Goal: Transaction & Acquisition: Purchase product/service

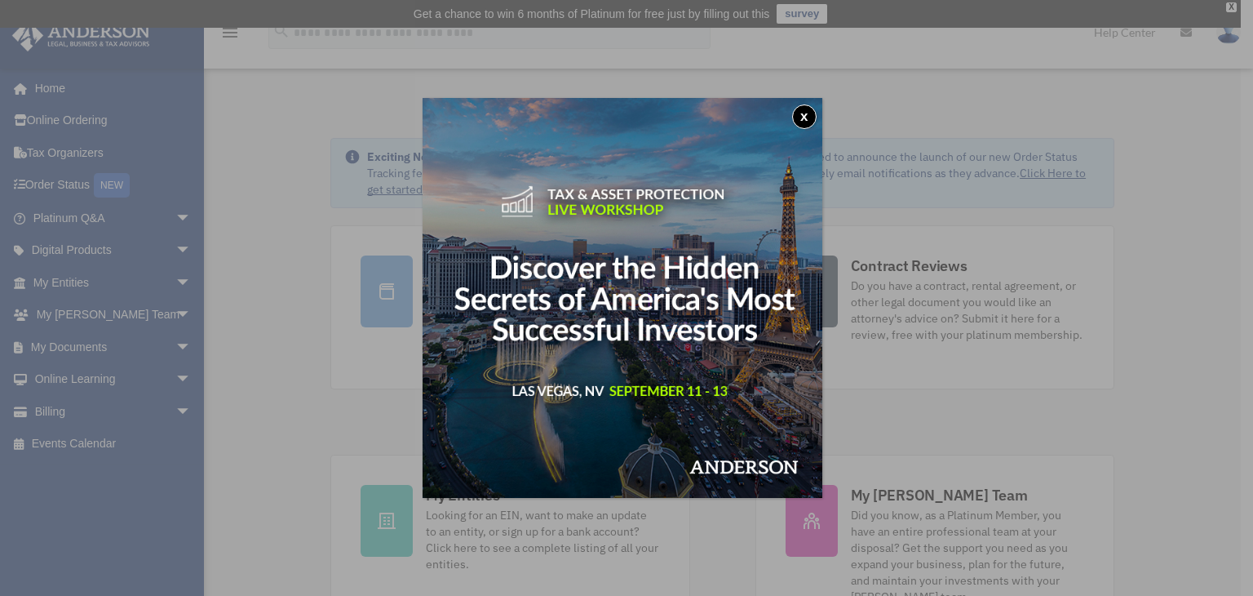
click at [808, 116] on button "x" at bounding box center [804, 116] width 24 height 24
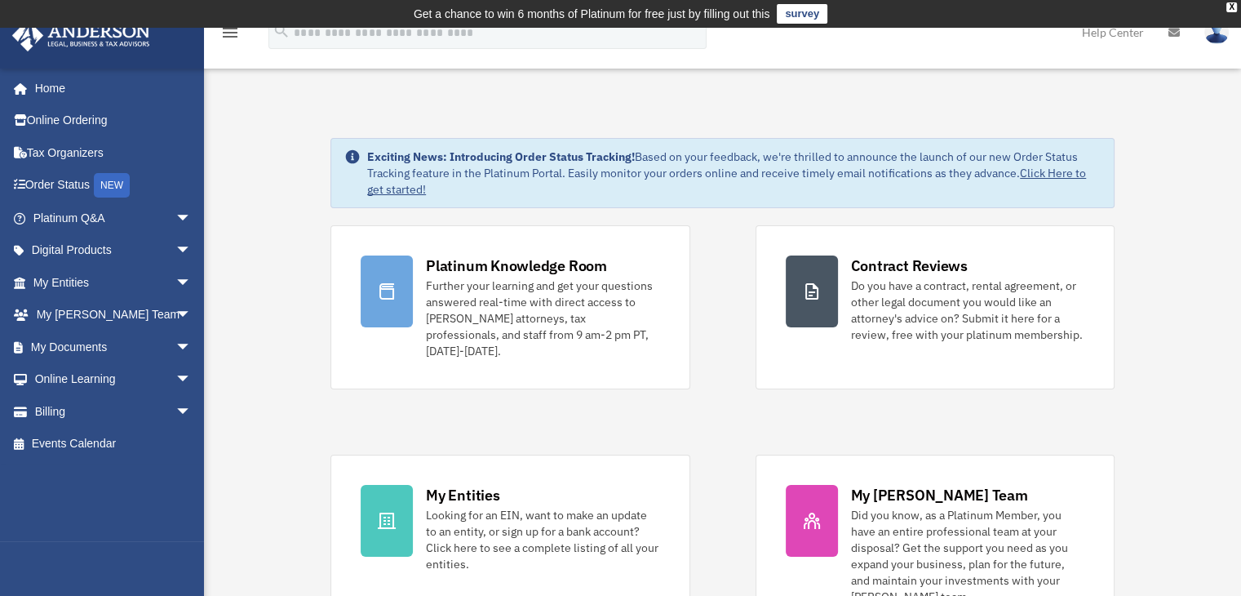
scroll to position [82, 0]
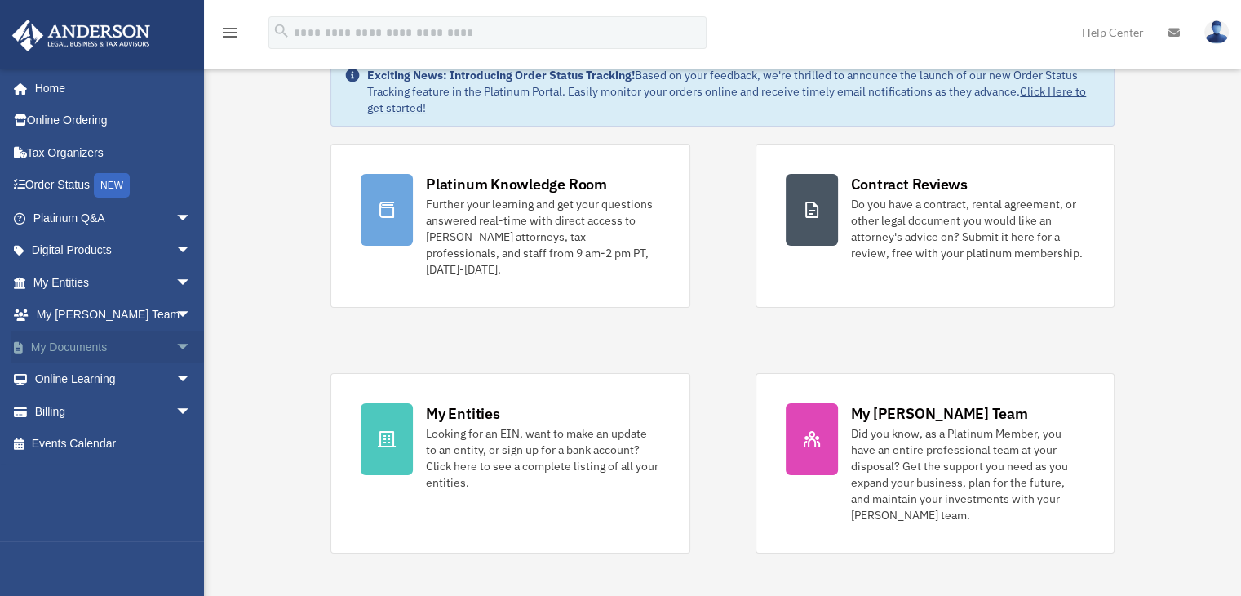
click at [119, 347] on link "My Documents arrow_drop_down" at bounding box center [113, 346] width 205 height 33
click at [107, 349] on link "My Documents arrow_drop_down" at bounding box center [113, 346] width 205 height 33
click at [175, 340] on span "arrow_drop_down" at bounding box center [191, 346] width 33 height 33
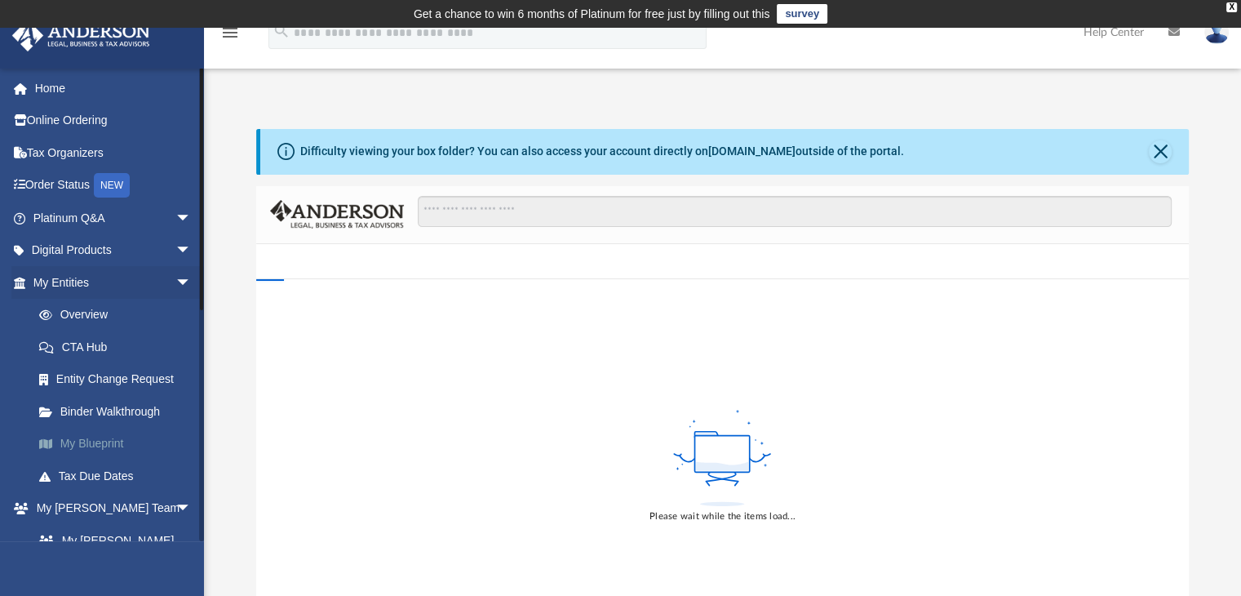
click at [78, 442] on link "My Blueprint" at bounding box center [119, 444] width 193 height 33
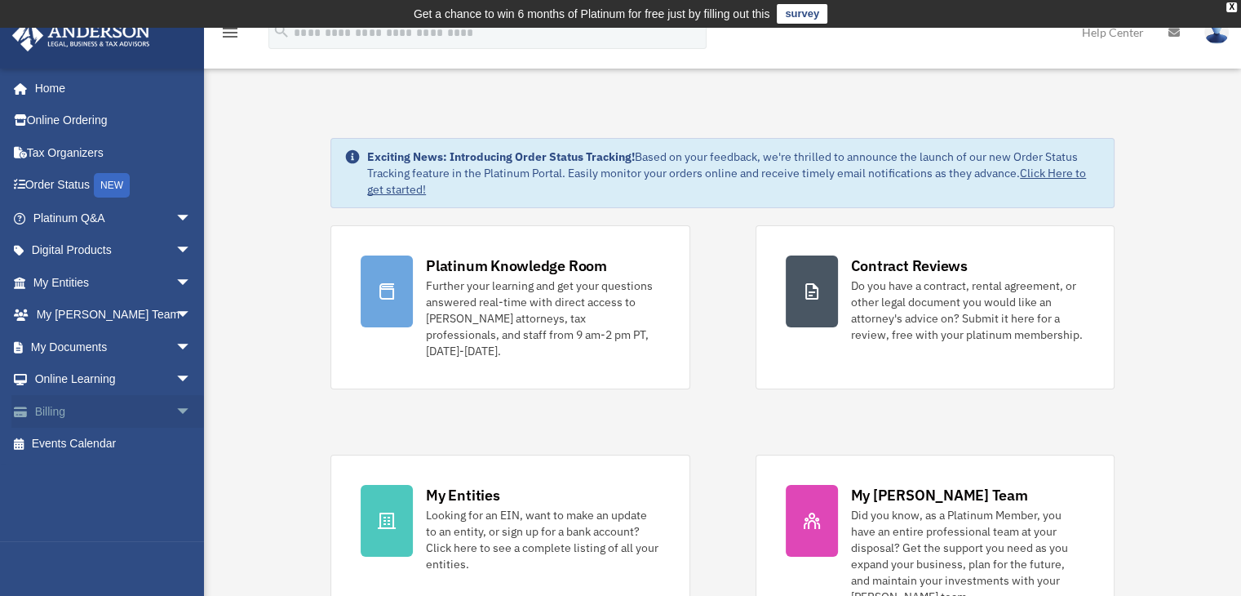
click at [90, 416] on link "Billing arrow_drop_down" at bounding box center [113, 411] width 205 height 33
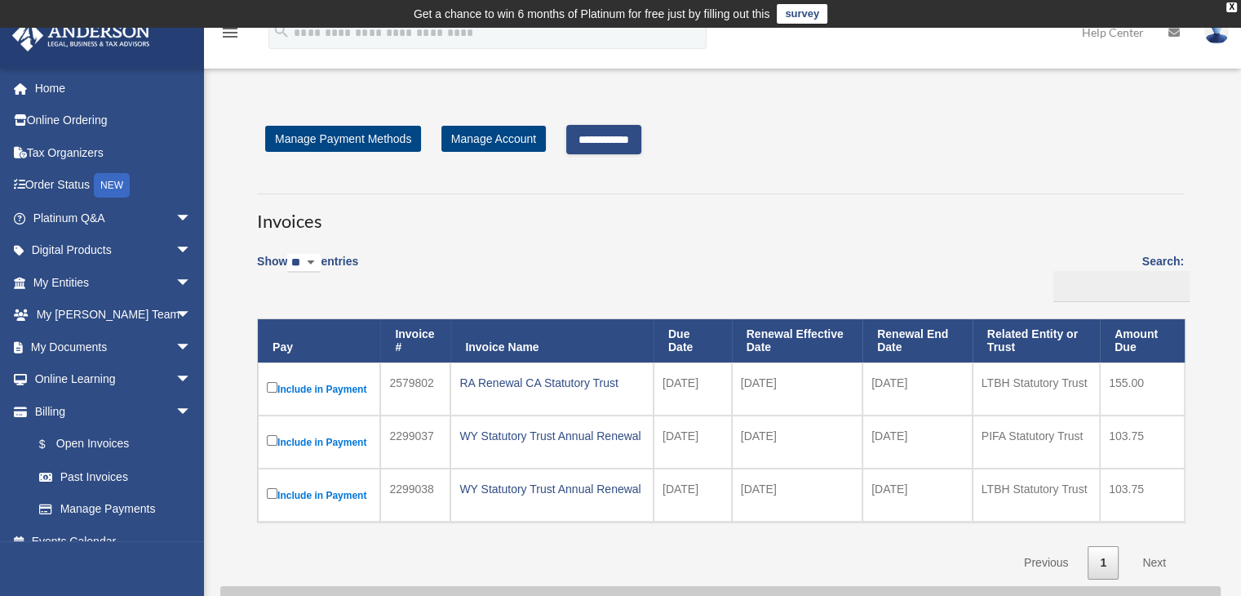
click at [616, 141] on input "**********" at bounding box center [603, 139] width 75 height 29
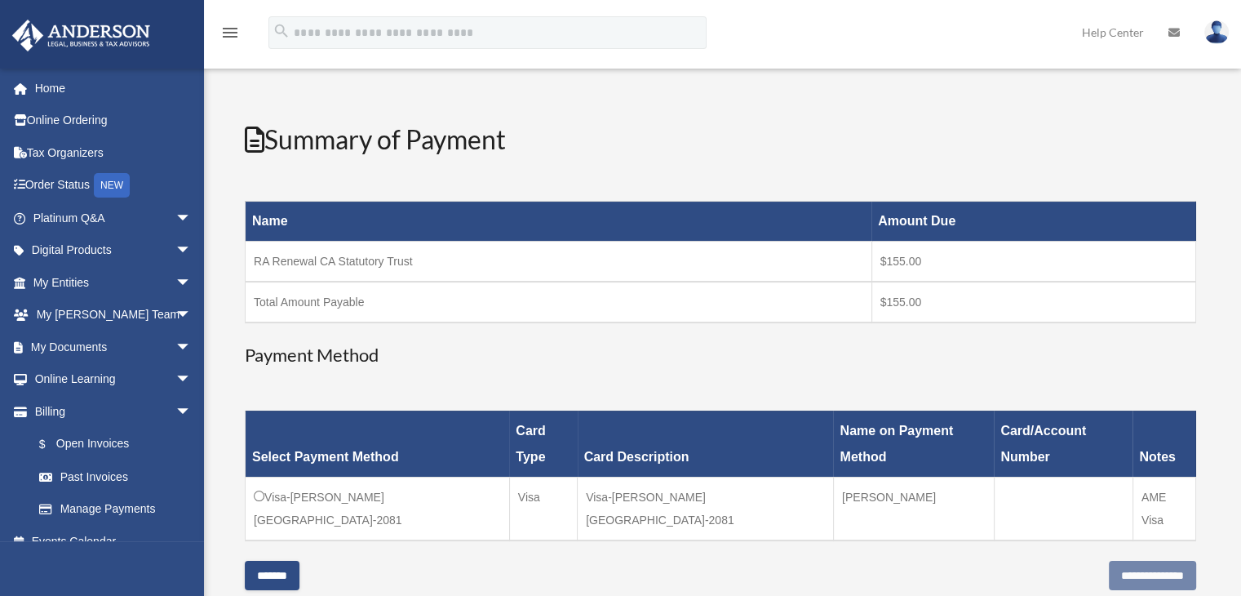
scroll to position [245, 0]
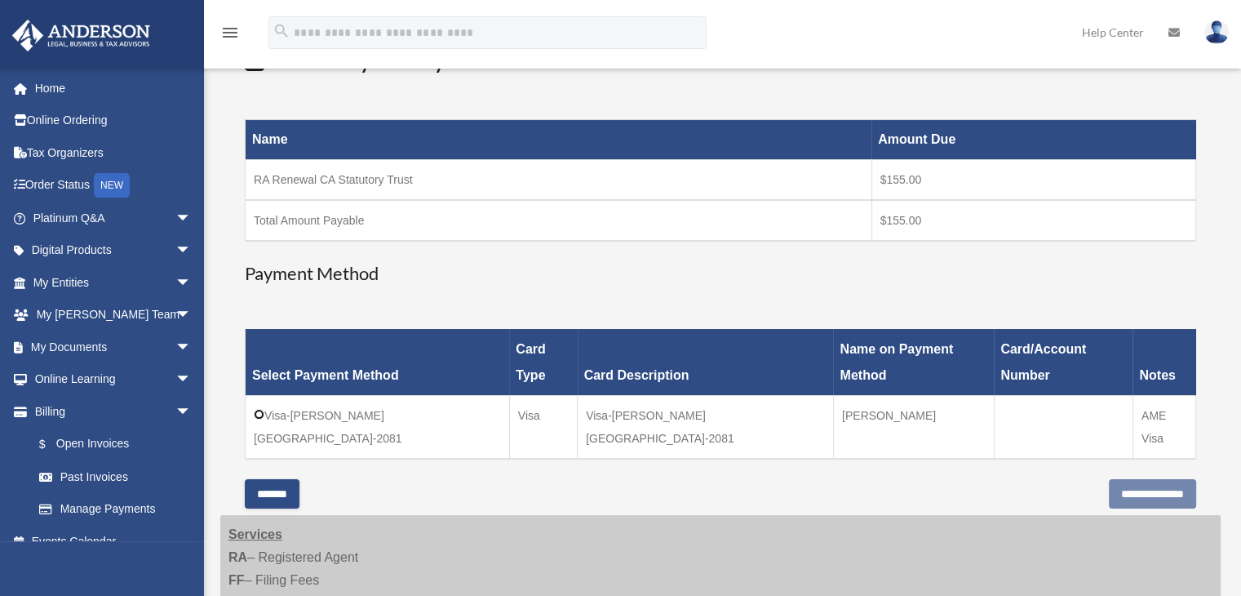
click at [264, 395] on td "Visa-Brett-Macauley-2081" at bounding box center [378, 427] width 264 height 64
click at [1132, 479] on input "**********" at bounding box center [1152, 493] width 87 height 29
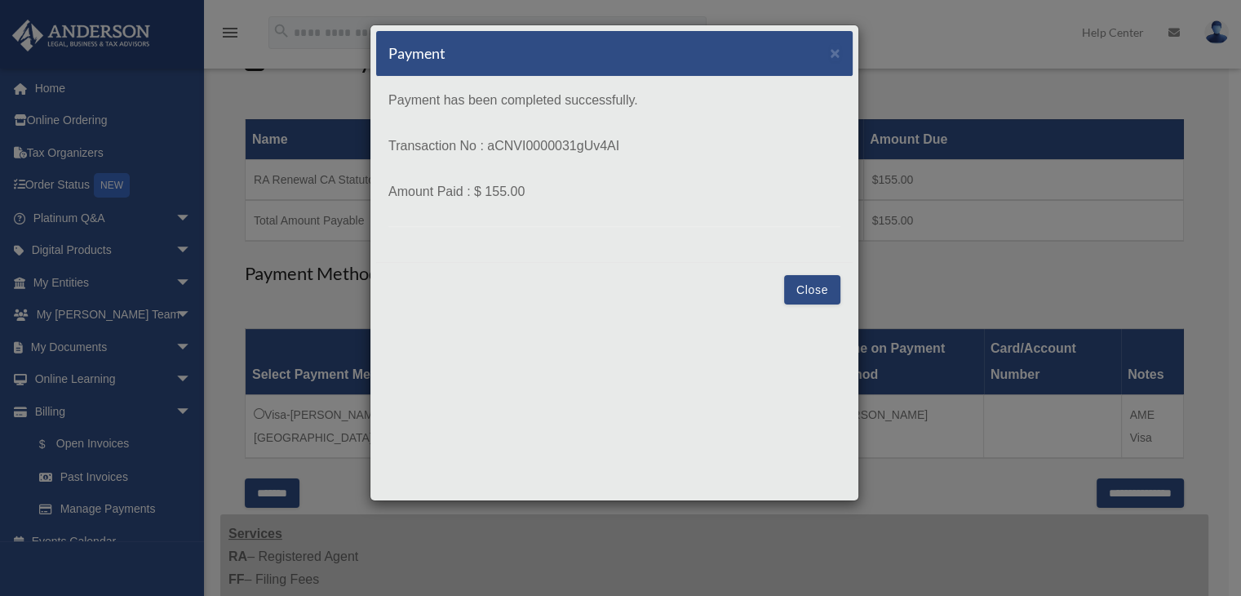
click at [818, 288] on button "Close" at bounding box center [812, 289] width 56 height 29
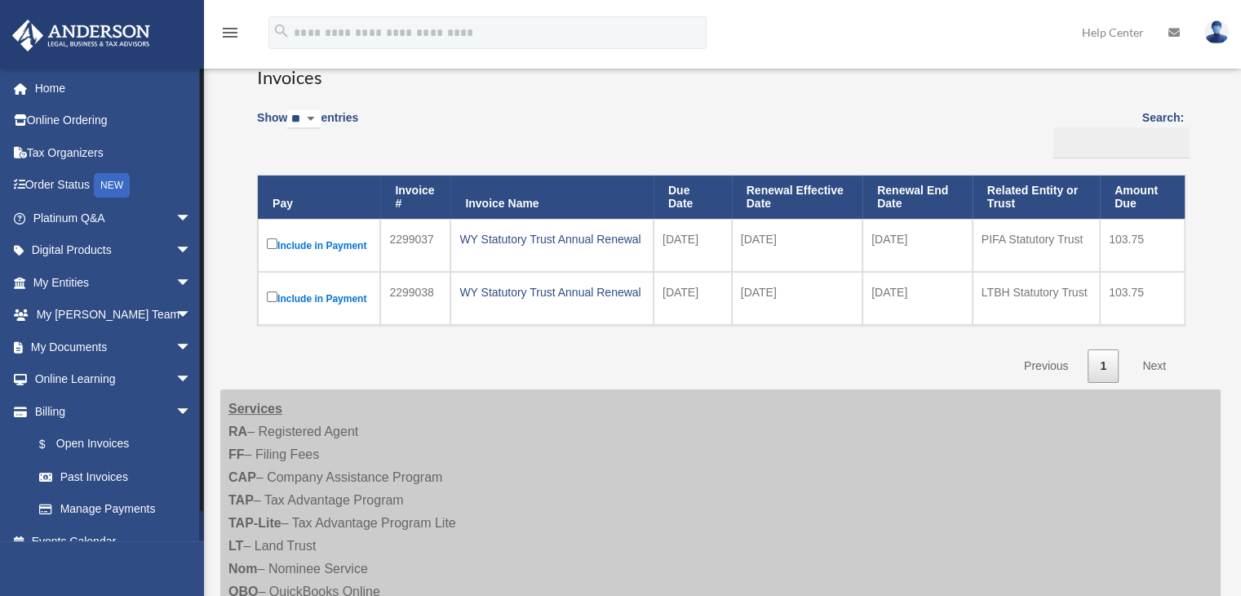
scroll to position [163, 0]
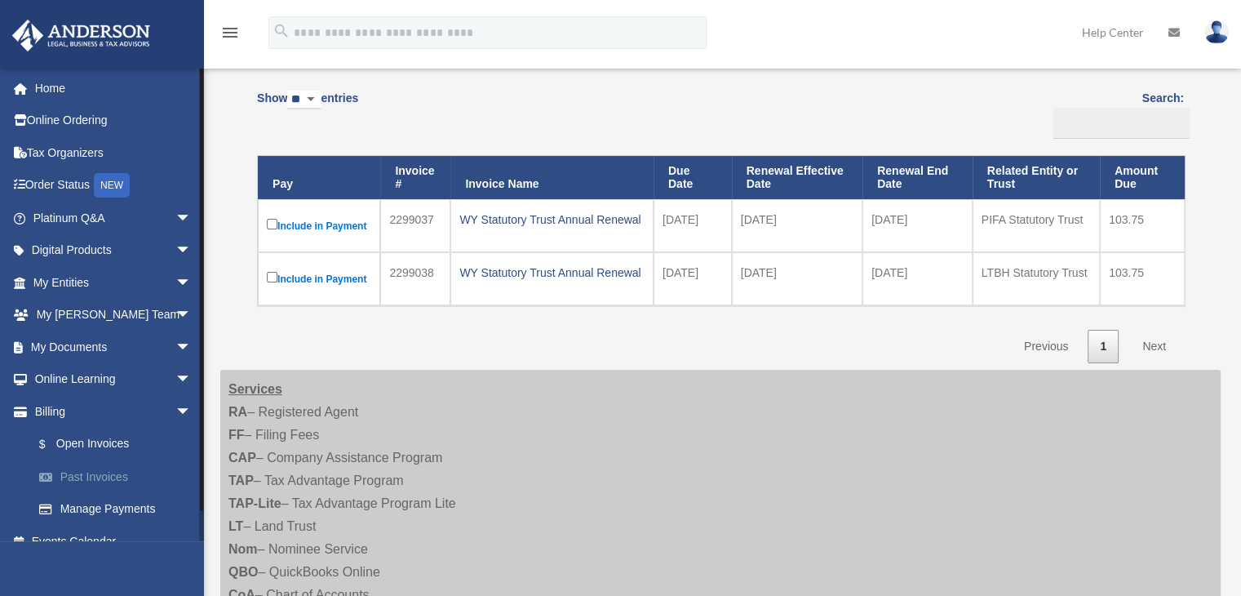
click at [105, 479] on link "Past Invoices" at bounding box center [119, 476] width 193 height 33
click at [111, 474] on link "Past Invoices" at bounding box center [119, 476] width 193 height 33
click at [117, 505] on link "Manage Payments" at bounding box center [119, 509] width 193 height 33
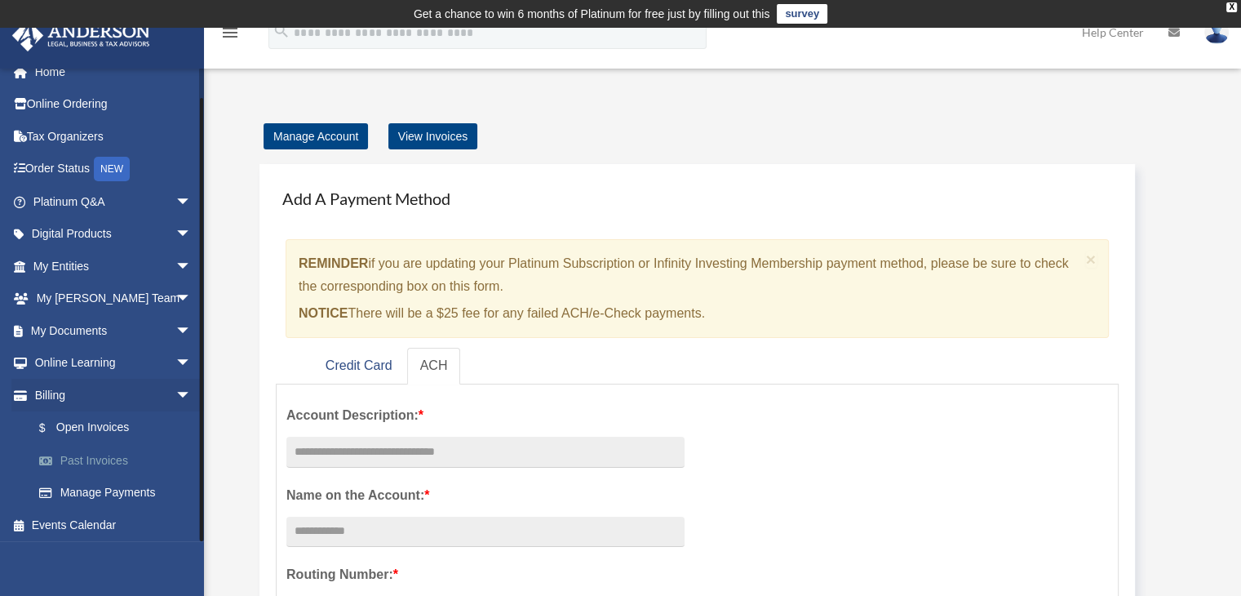
scroll to position [20, 0]
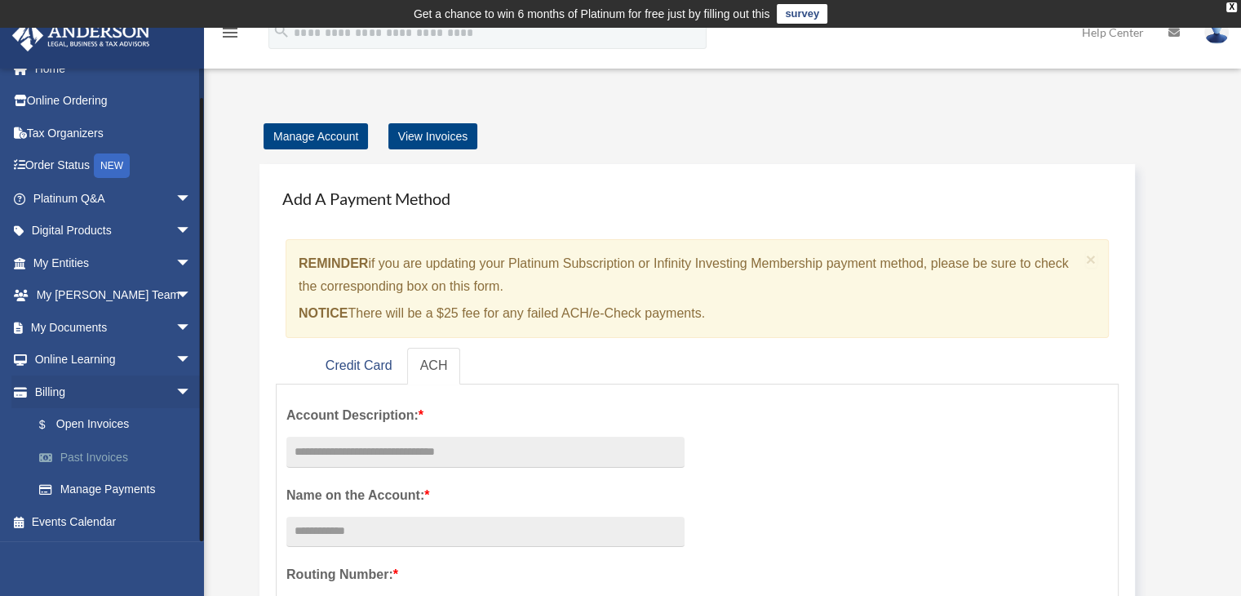
click at [104, 458] on link "Past Invoices" at bounding box center [119, 457] width 193 height 33
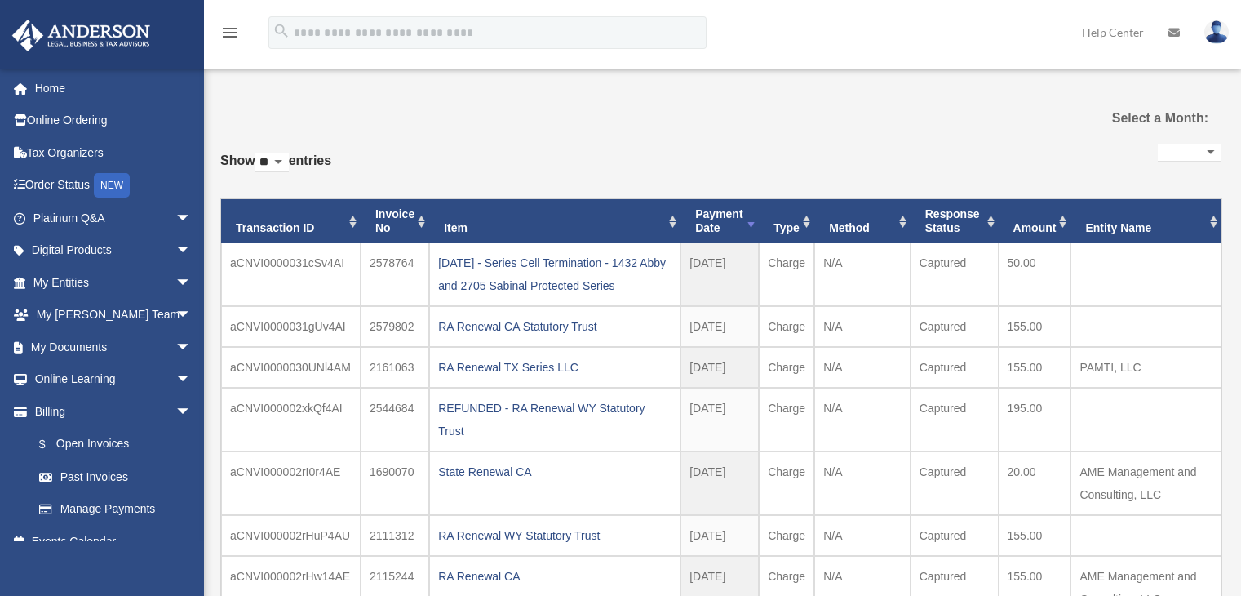
select select
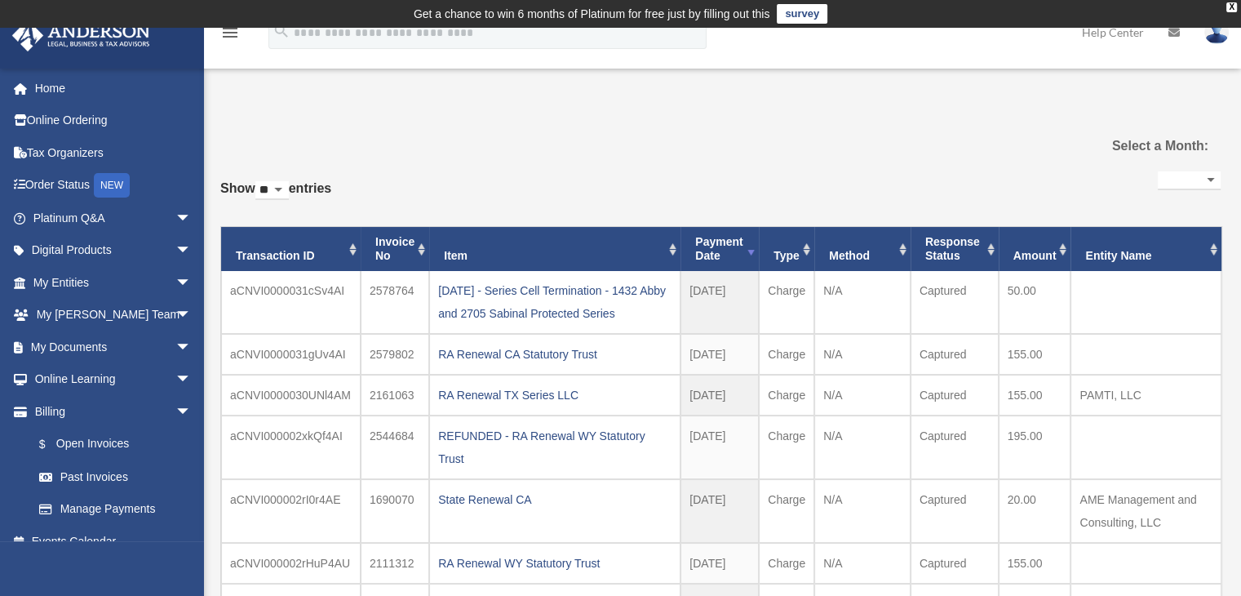
click at [538, 352] on div "RA Renewal CA Statutory Trust" at bounding box center [554, 354] width 233 height 23
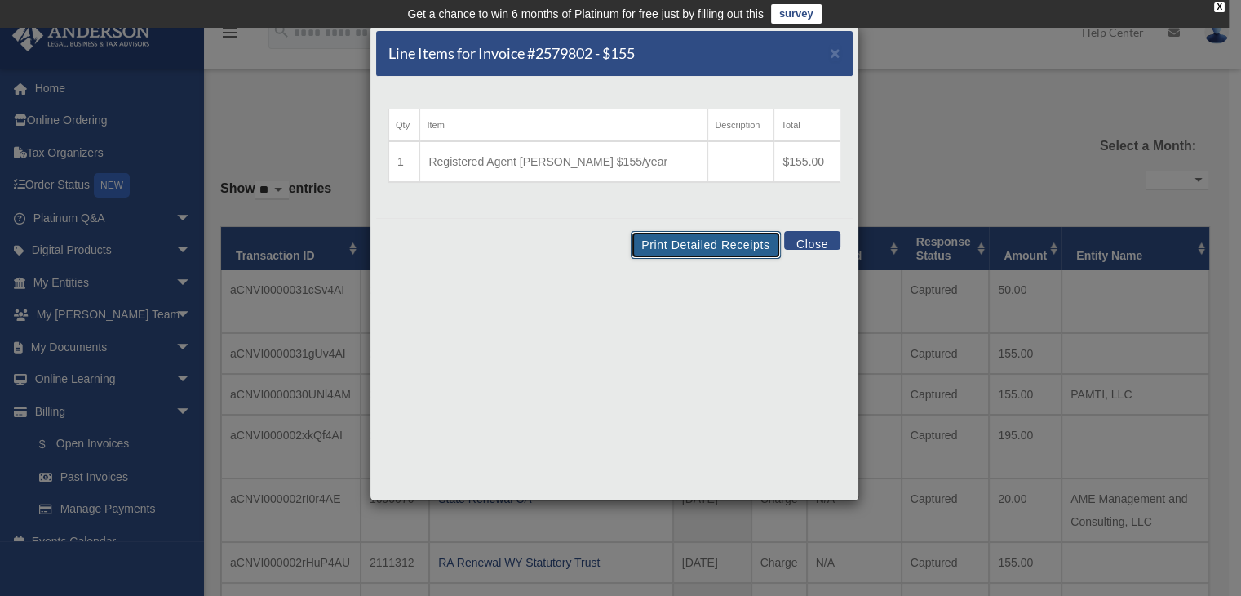
click at [692, 244] on button "Print Detailed Receipts" at bounding box center [705, 245] width 149 height 28
click at [832, 52] on span "×" at bounding box center [835, 52] width 11 height 19
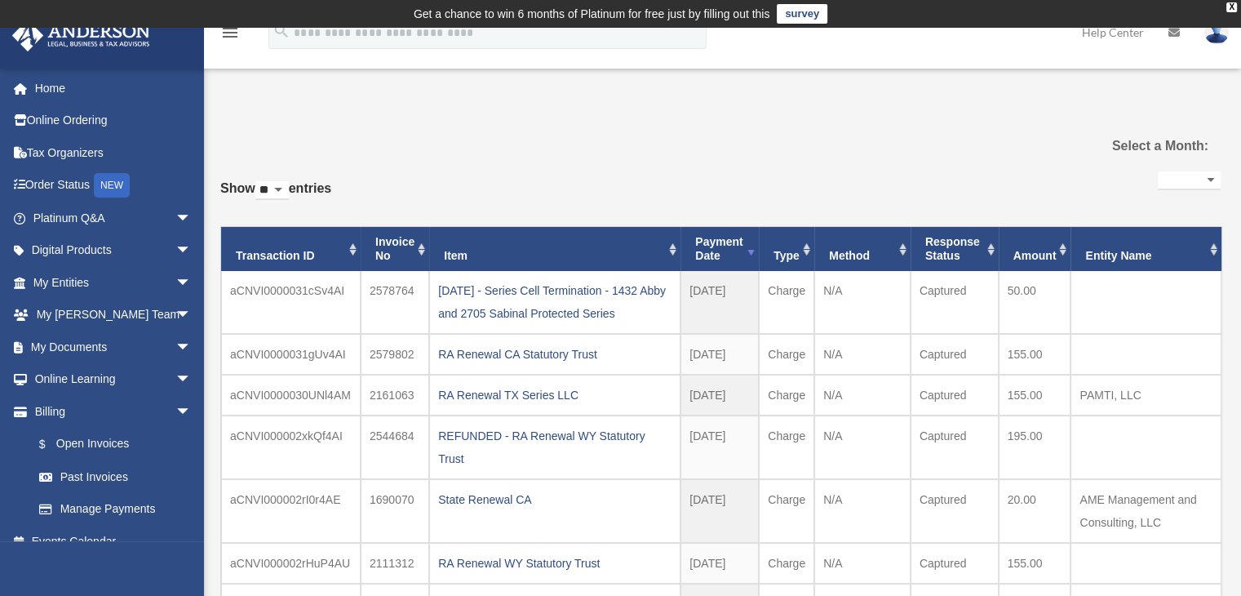
click at [1214, 37] on img at bounding box center [1216, 32] width 24 height 24
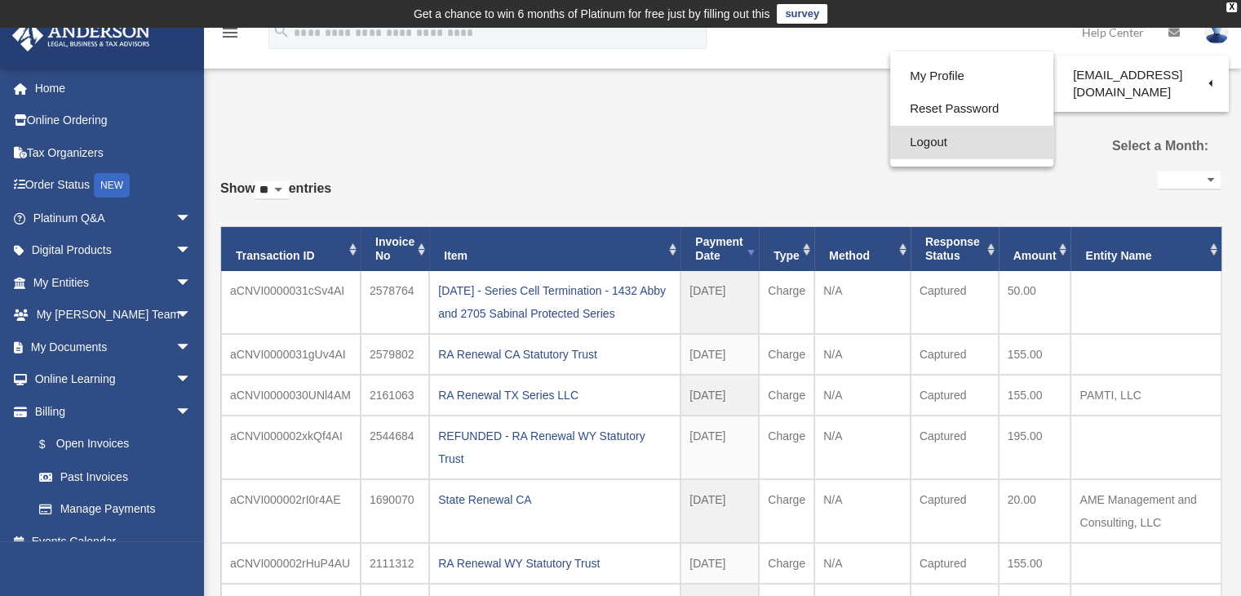
click at [900, 141] on link "Logout" at bounding box center [971, 142] width 163 height 33
